Goal: Task Accomplishment & Management: Use online tool/utility

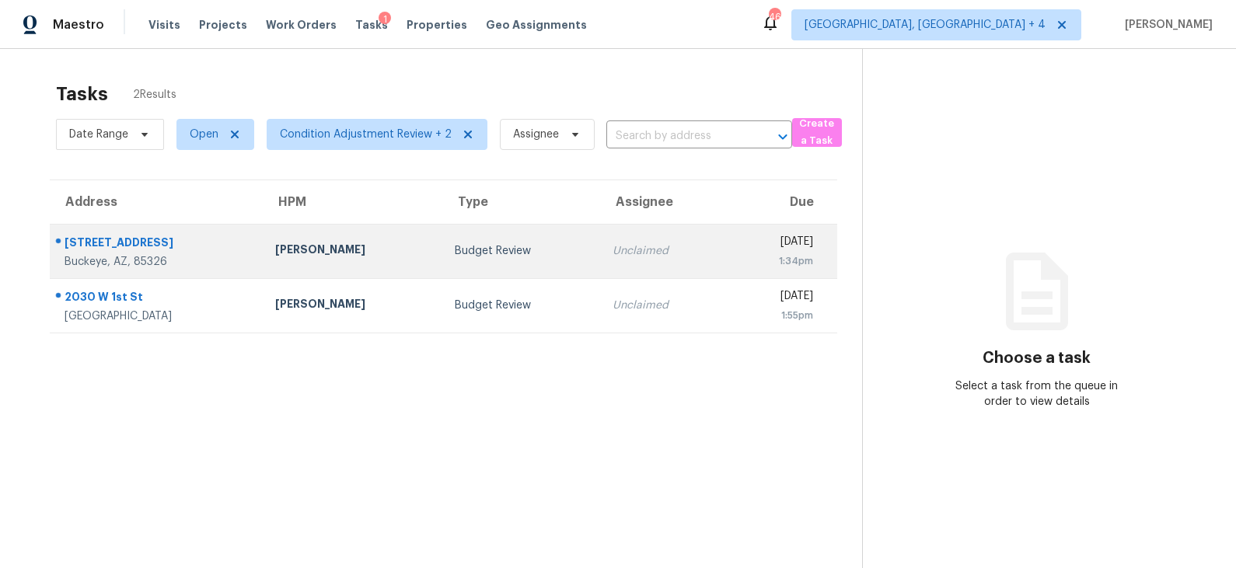
click at [456, 253] on div "Budget Review" at bounding box center [521, 251] width 133 height 16
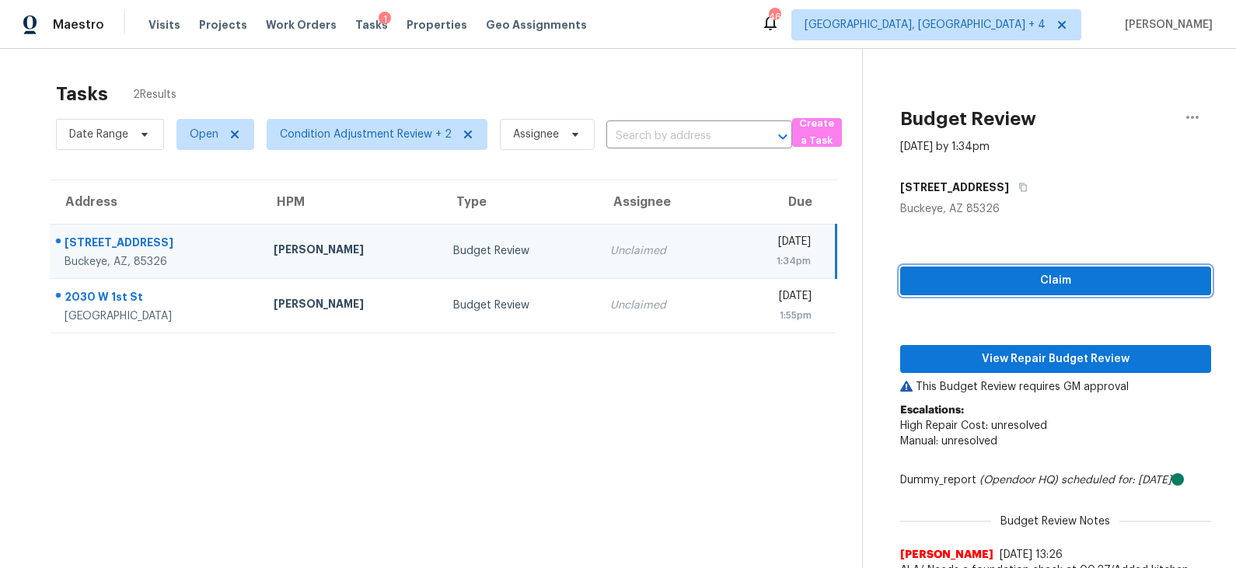
click at [1032, 281] on span "Claim" at bounding box center [1056, 280] width 286 height 19
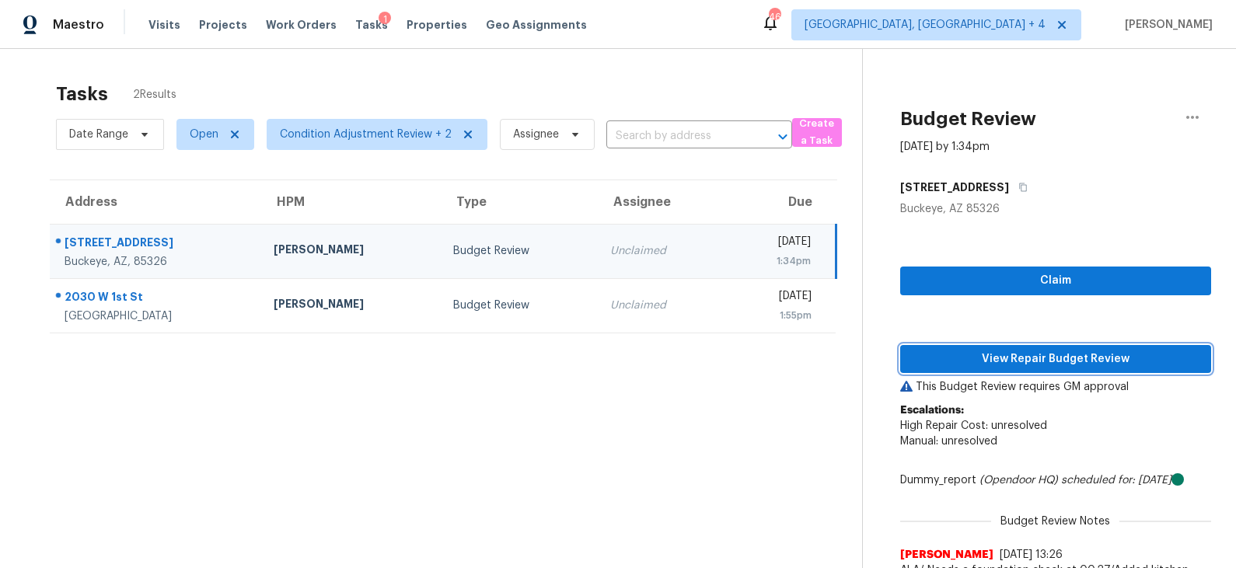
click at [1028, 371] on button "View Repair Budget Review" at bounding box center [1055, 359] width 311 height 29
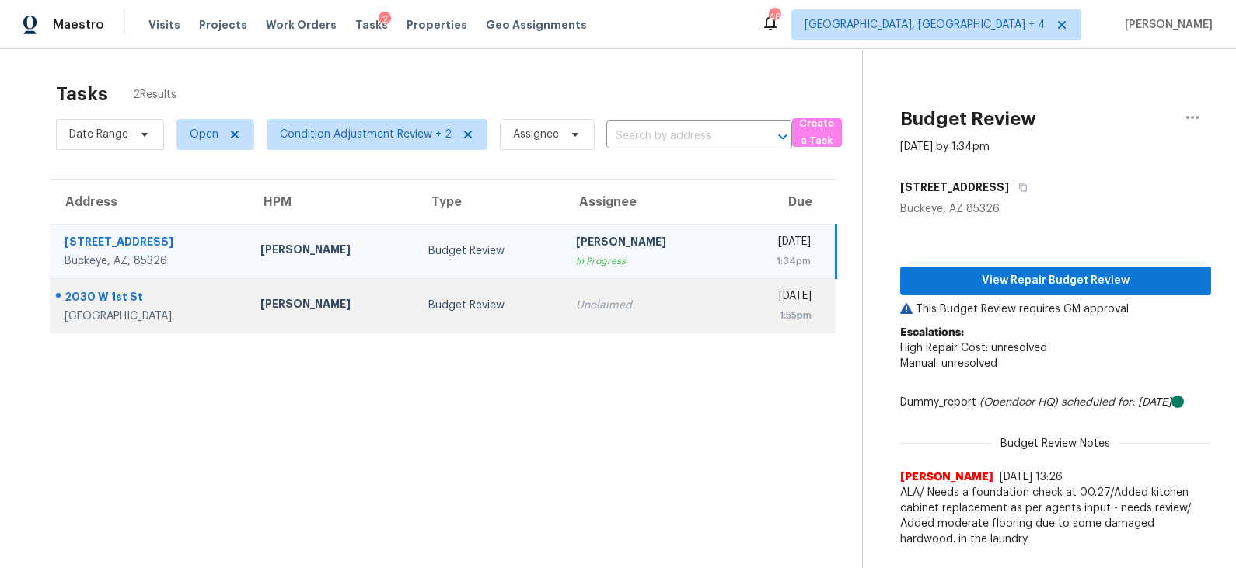
click at [487, 302] on div "Budget Review" at bounding box center [489, 306] width 123 height 16
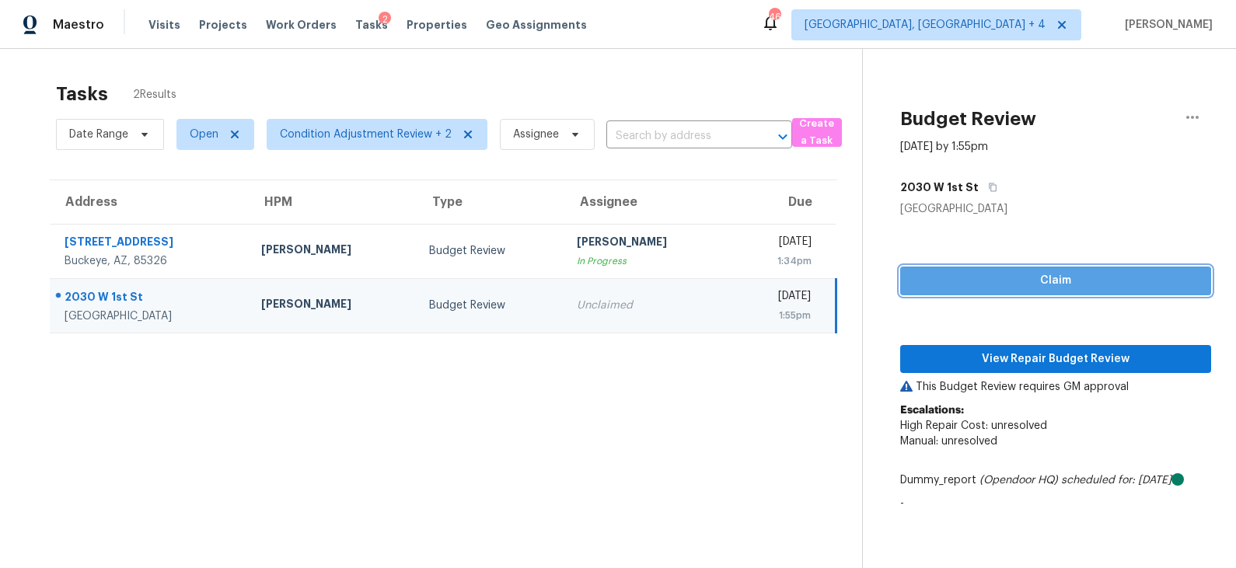
click at [985, 279] on span "Claim" at bounding box center [1056, 280] width 286 height 19
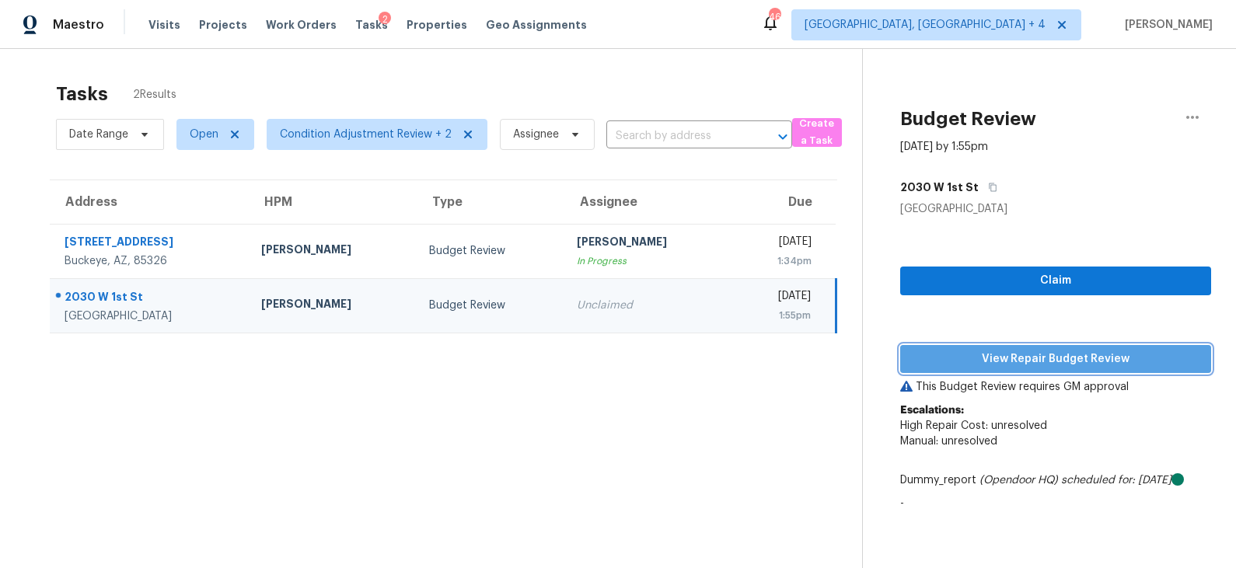
click at [982, 351] on span "View Repair Budget Review" at bounding box center [1056, 359] width 286 height 19
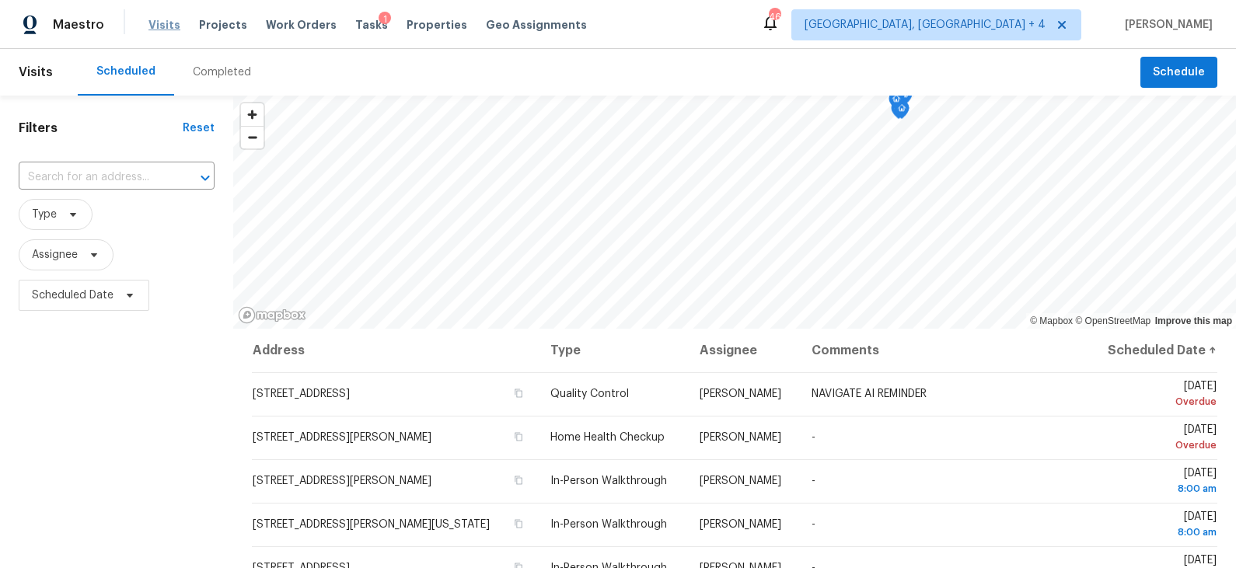
click at [167, 28] on span "Visits" at bounding box center [164, 25] width 32 height 16
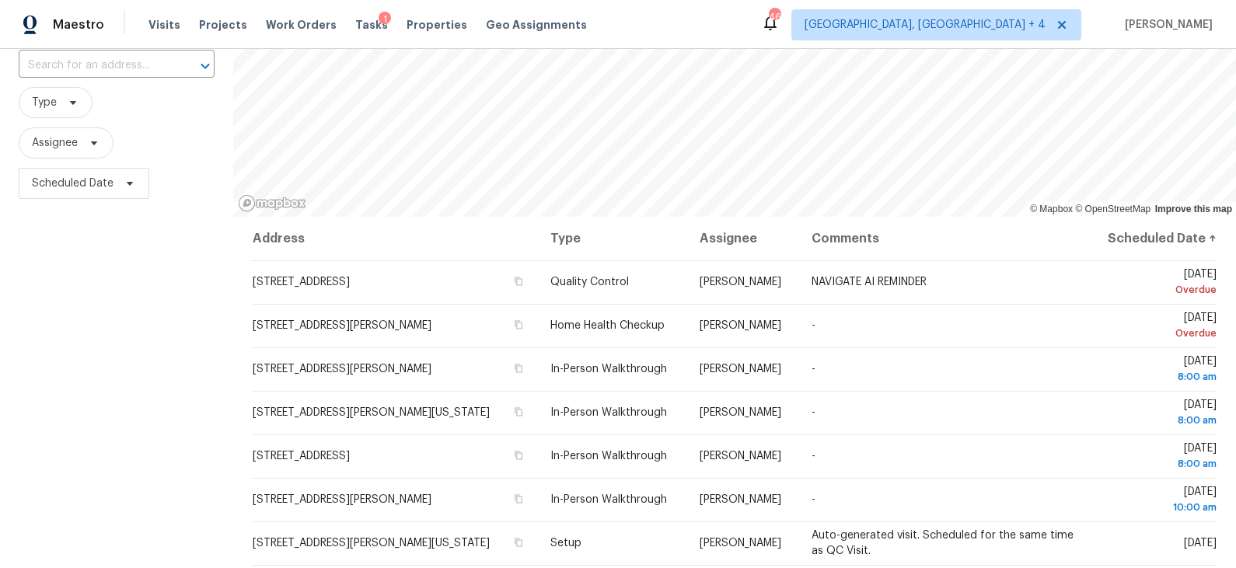
scroll to position [215, 0]
